Goal: Task Accomplishment & Management: Use online tool/utility

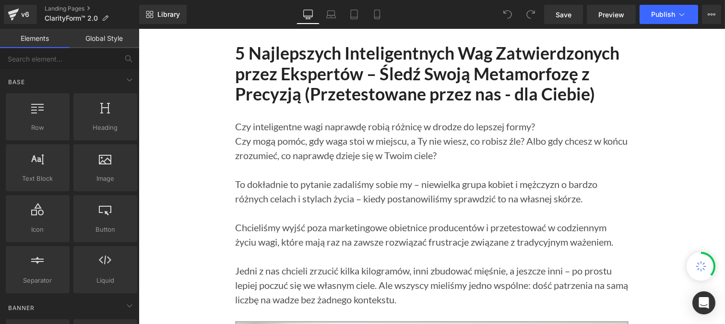
click at [99, 41] on link "Global Style" at bounding box center [105, 38] width 70 height 19
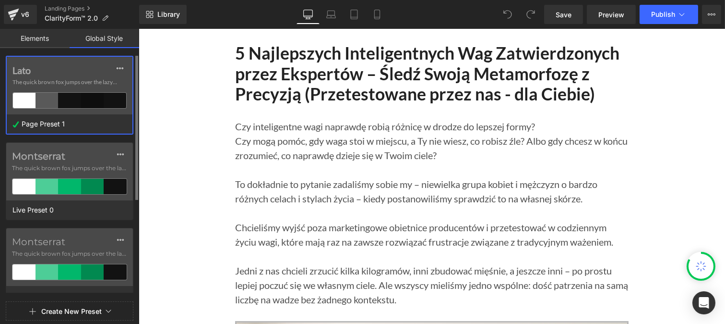
click at [65, 73] on label "Lato" at bounding box center [69, 70] width 114 height 12
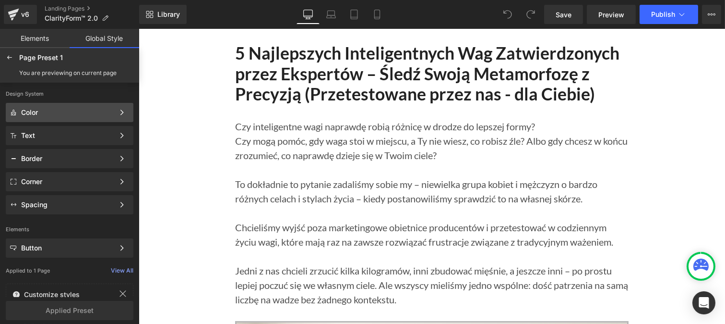
click at [50, 110] on div "Color" at bounding box center [67, 112] width 93 height 8
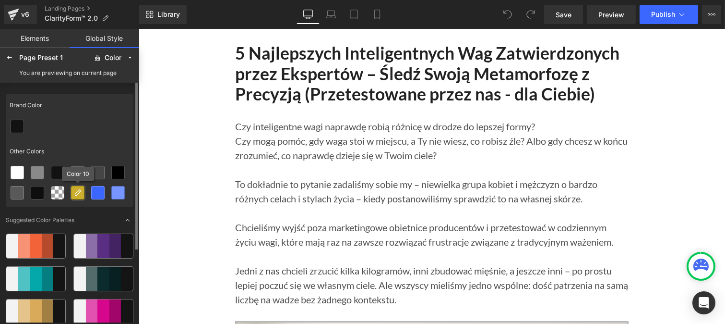
click at [75, 186] on div at bounding box center [78, 192] width 12 height 12
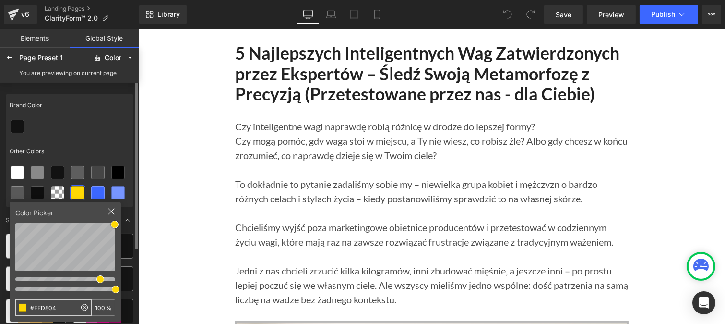
click at [59, 308] on input "#FFD804" at bounding box center [46, 307] width 60 height 15
click at [37, 191] on icon at bounding box center [38, 193] width 8 height 8
click at [119, 175] on icon at bounding box center [118, 173] width 8 height 8
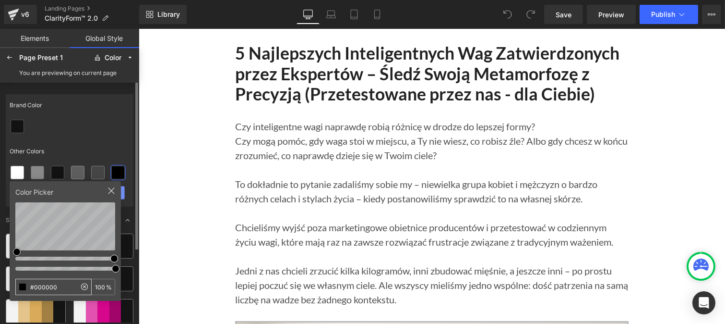
click at [54, 289] on input "#000000" at bounding box center [46, 286] width 60 height 15
click at [7, 53] on div at bounding box center [9, 57] width 15 height 15
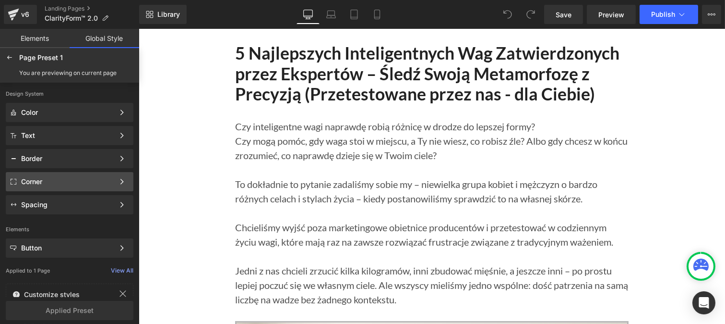
click at [37, 179] on div "Corner" at bounding box center [67, 182] width 93 height 8
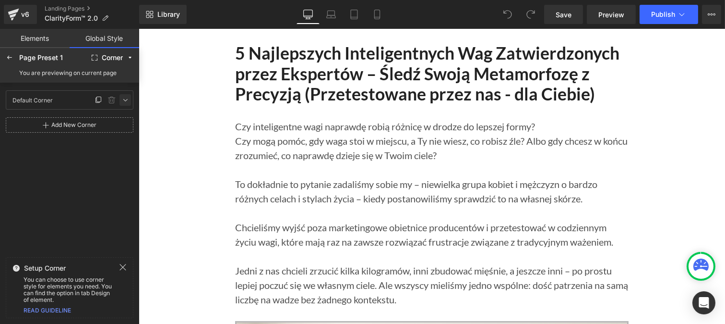
click at [121, 97] on link at bounding box center [126, 100] width 12 height 12
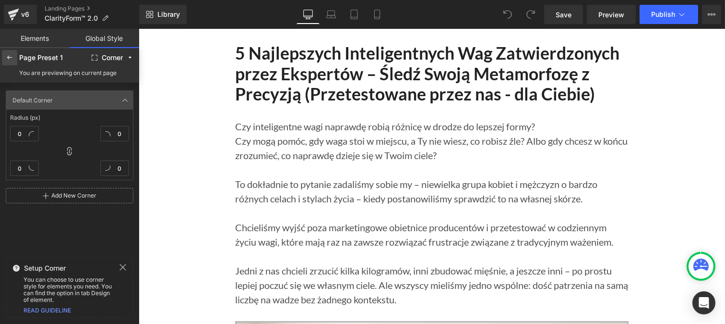
click at [8, 56] on icon at bounding box center [10, 58] width 8 height 8
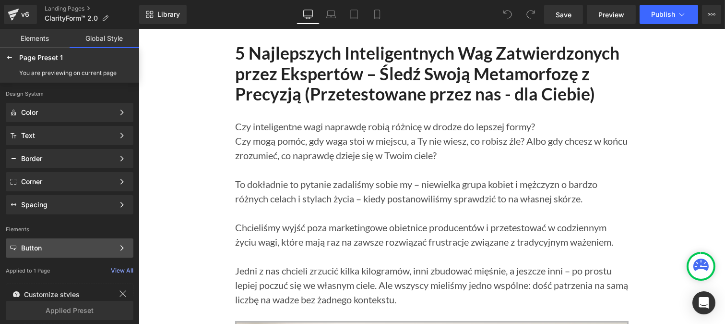
click at [30, 145] on div "Button Color Style Define a color palette and apply it to your pages 1 of 3 Next" at bounding box center [70, 135] width 128 height 19
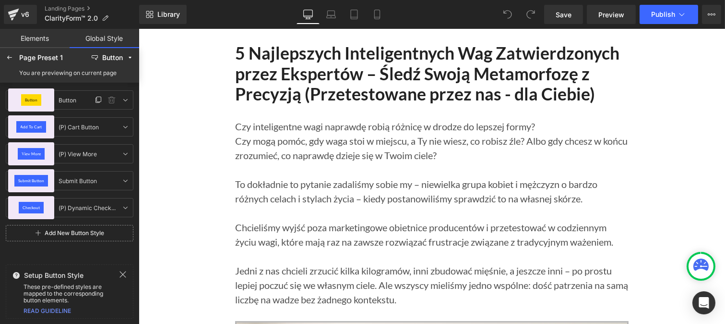
click at [36, 96] on div "Button" at bounding box center [31, 100] width 21 height 12
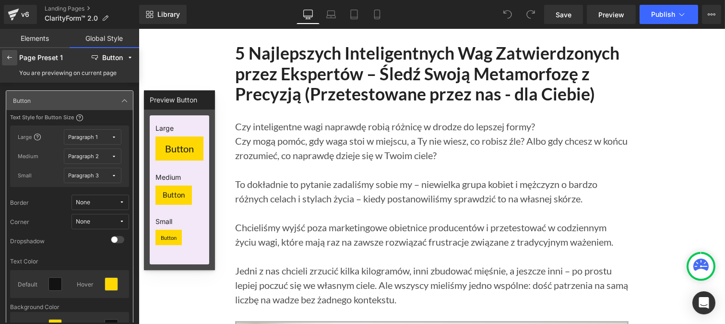
click at [6, 58] on icon at bounding box center [10, 58] width 8 height 8
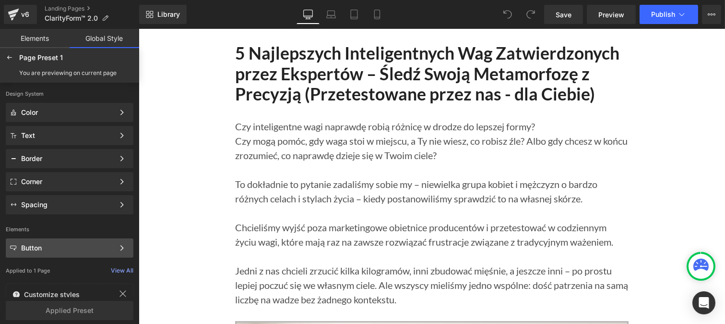
click at [40, 250] on div "Button" at bounding box center [67, 248] width 93 height 8
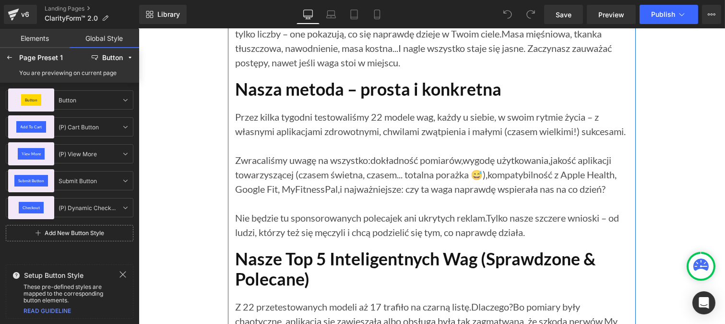
scroll to position [670, 0]
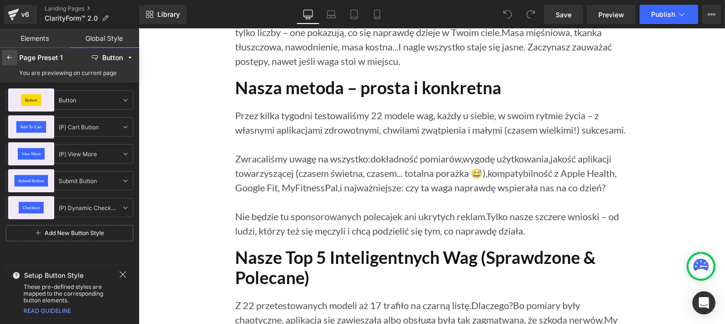
click at [3, 61] on div at bounding box center [9, 57] width 15 height 15
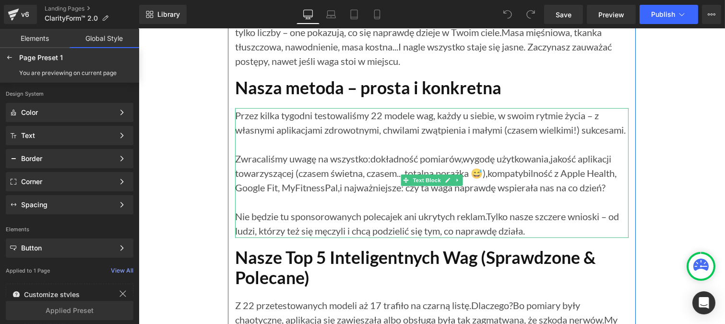
click at [260, 137] on p "Przez kilka tygodni testowaliśmy 22 modele wag, każdy u siebie, w swoim rytmie …" at bounding box center [432, 122] width 394 height 29
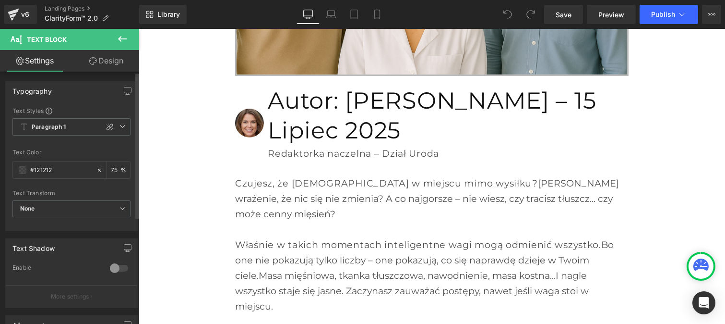
type textarea "212"
drag, startPoint x: 60, startPoint y: 171, endPoint x: 0, endPoint y: 164, distance: 60.9
click at [0, 164] on div "Typography Text Styles Custom Paragraph 1 Paragraph 2 Paragraph 3 Paragraph 4 P…" at bounding box center [72, 152] width 144 height 157
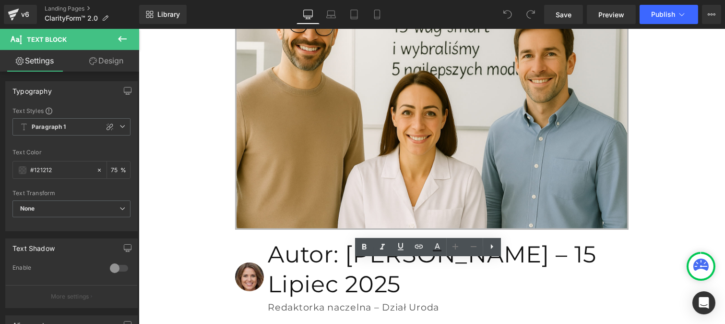
scroll to position [516, 0]
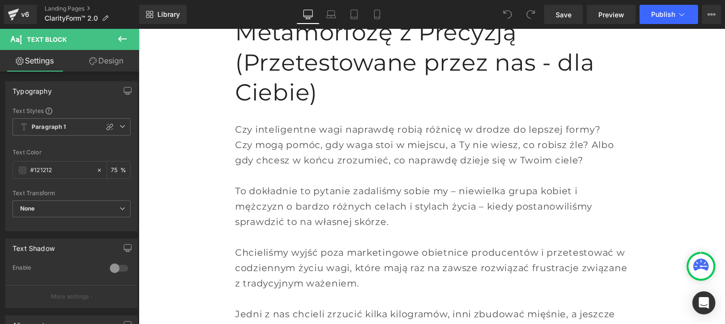
scroll to position [110, 0]
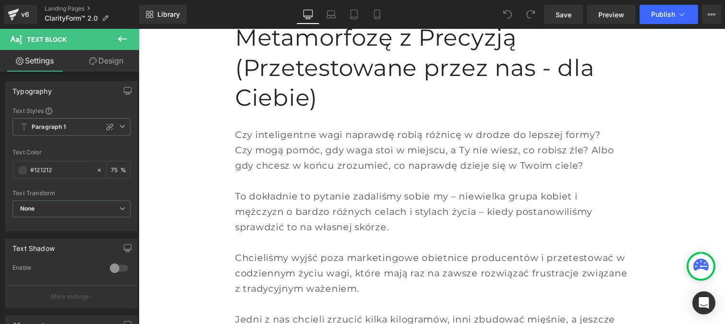
click at [260, 250] on p "Chcieliśmy wyjść poza marketingowe obietnice producentów i przetestować w codzi…" at bounding box center [432, 273] width 394 height 46
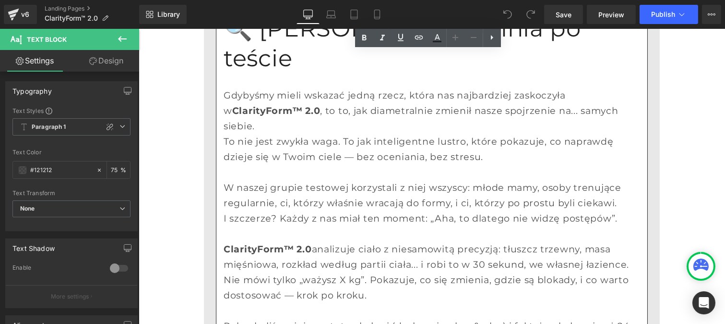
scroll to position [1882, 0]
